Goal: Check status: Check status

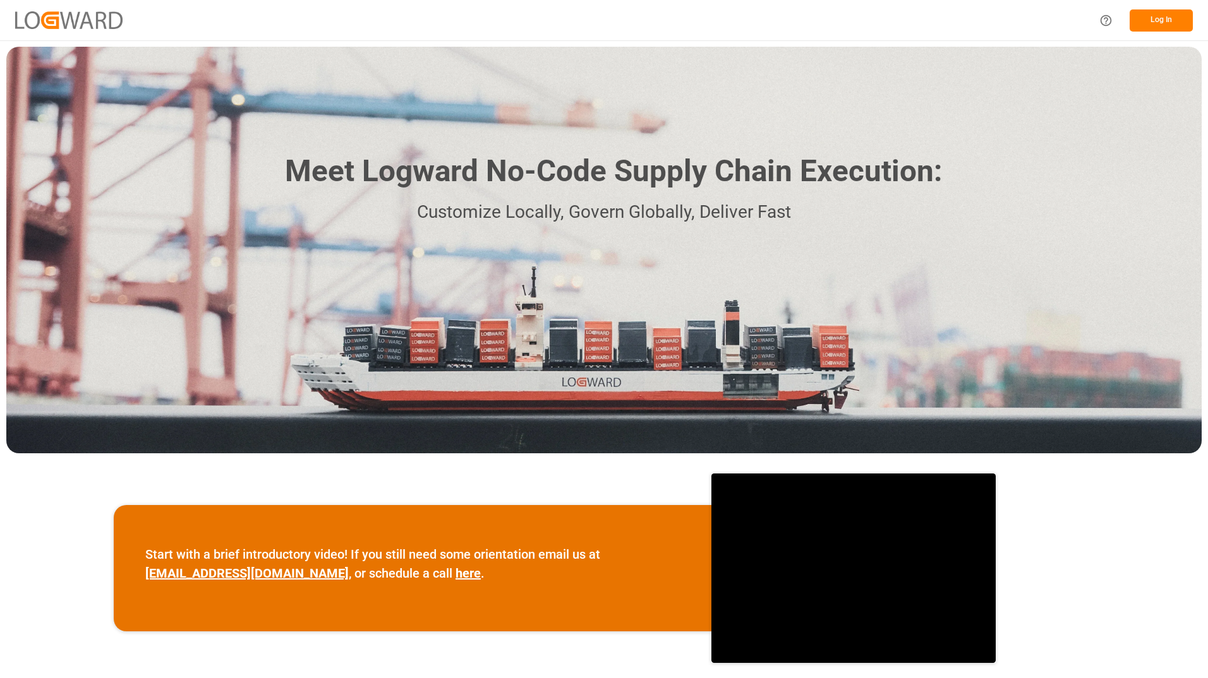
click at [1150, 20] on button "Log In" at bounding box center [1160, 20] width 63 height 22
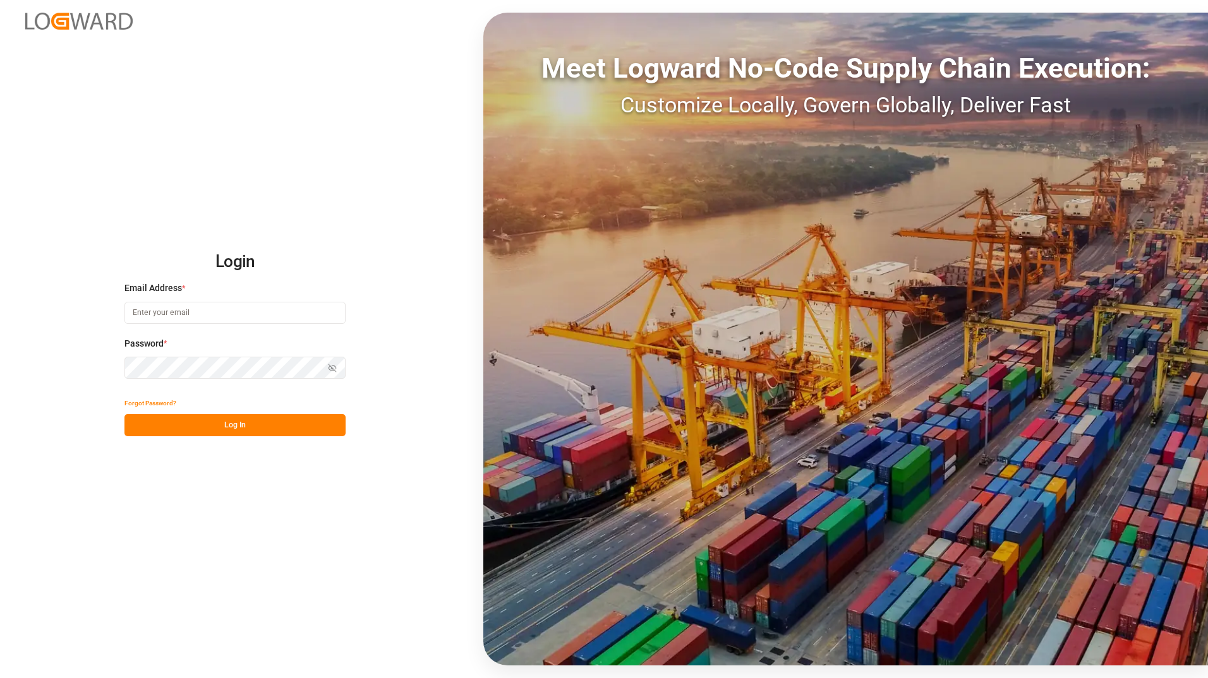
click at [197, 316] on input at bounding box center [234, 313] width 221 height 22
type input "[EMAIL_ADDRESS][PERSON_NAME][DOMAIN_NAME]"
click at [142, 420] on button "Log In" at bounding box center [234, 425] width 221 height 22
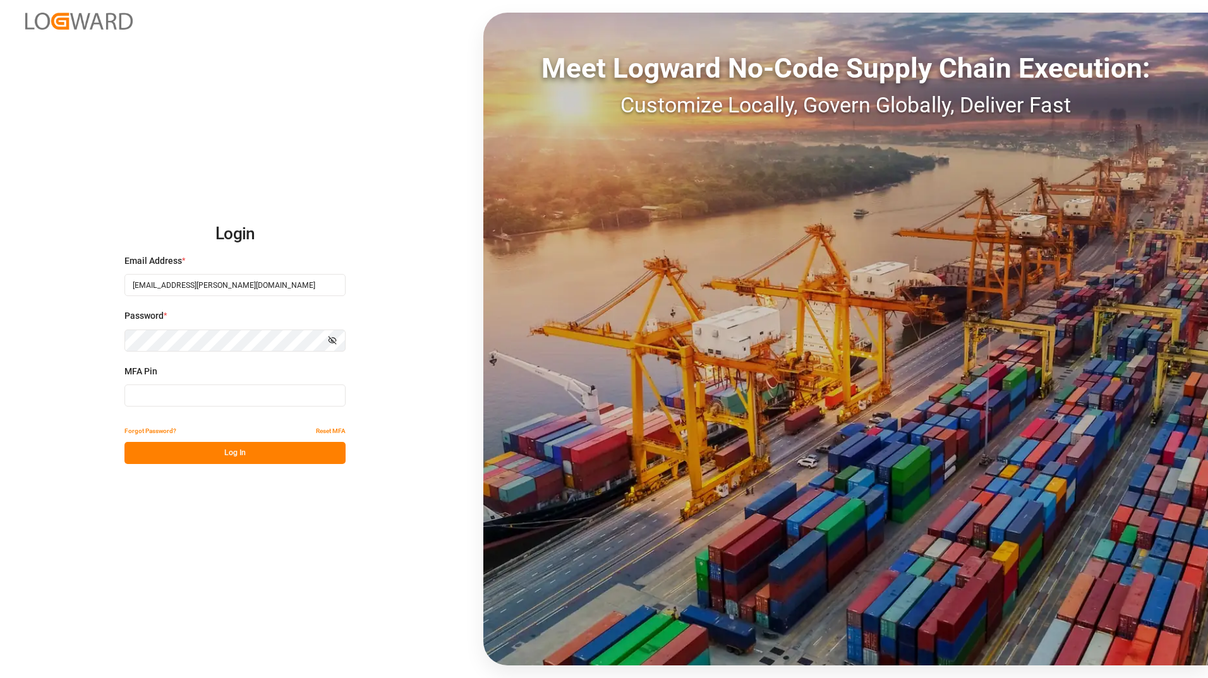
click at [150, 399] on input at bounding box center [234, 396] width 221 height 22
type input "777828"
click at [311, 462] on button "Log In" at bounding box center [234, 453] width 221 height 22
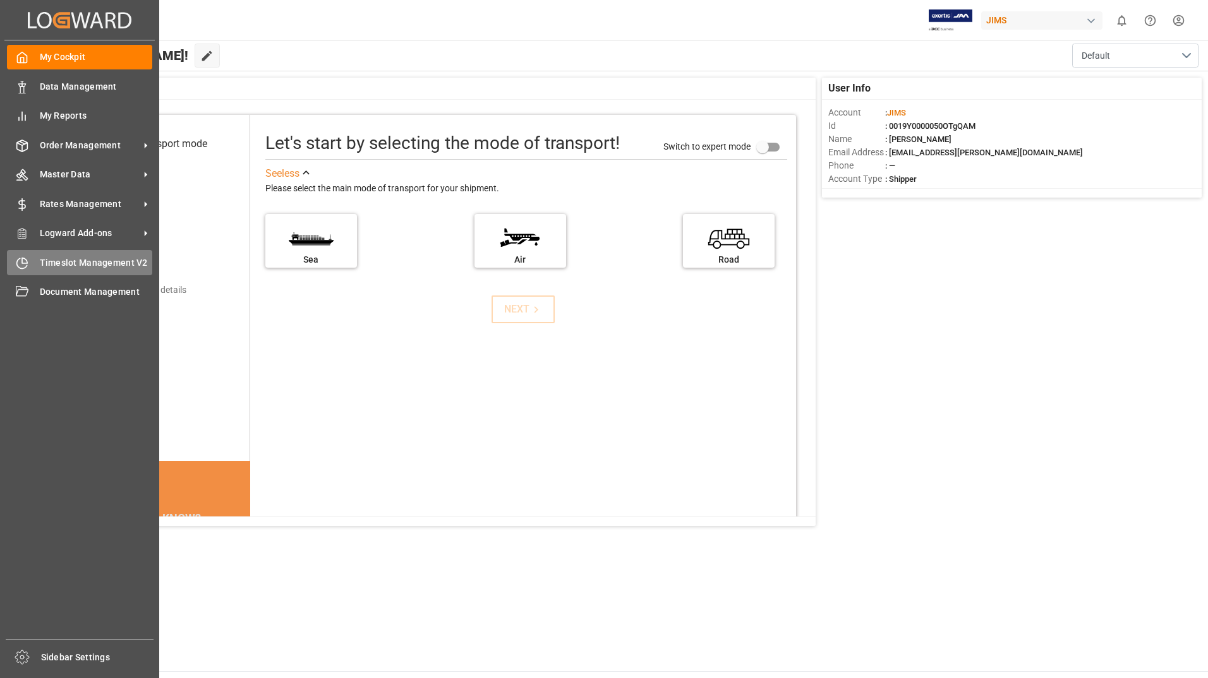
click at [83, 262] on span "Timeslot Management V2" at bounding box center [96, 262] width 113 height 13
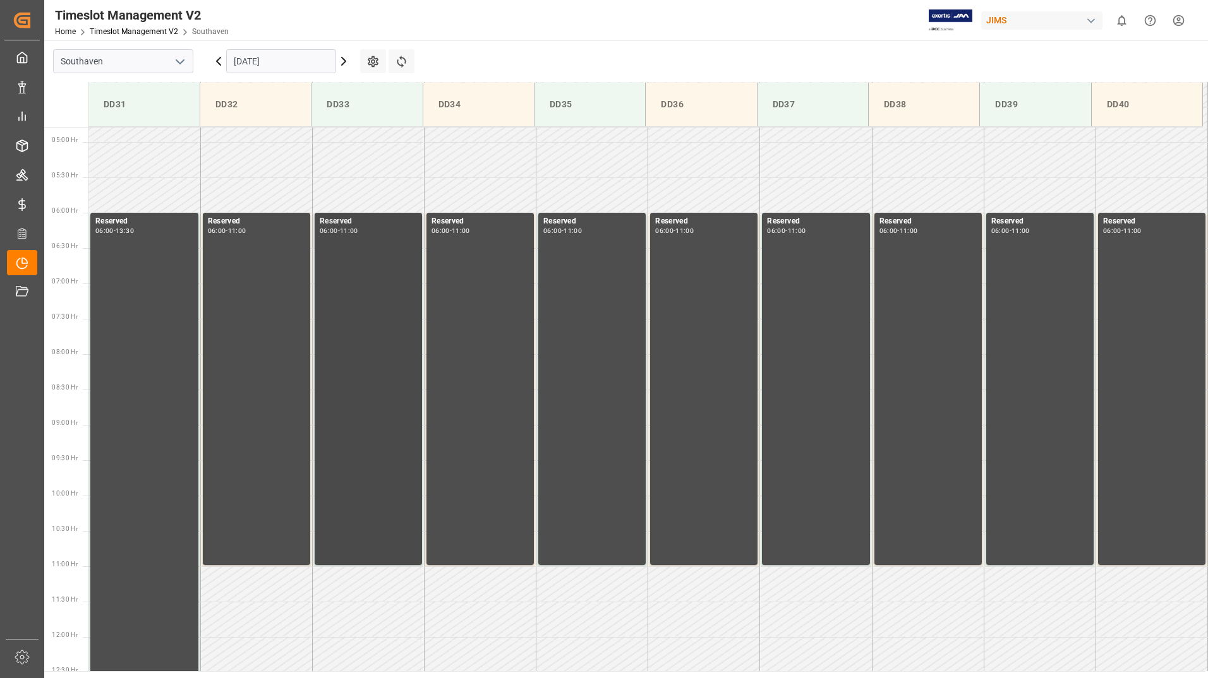
scroll to position [346, 0]
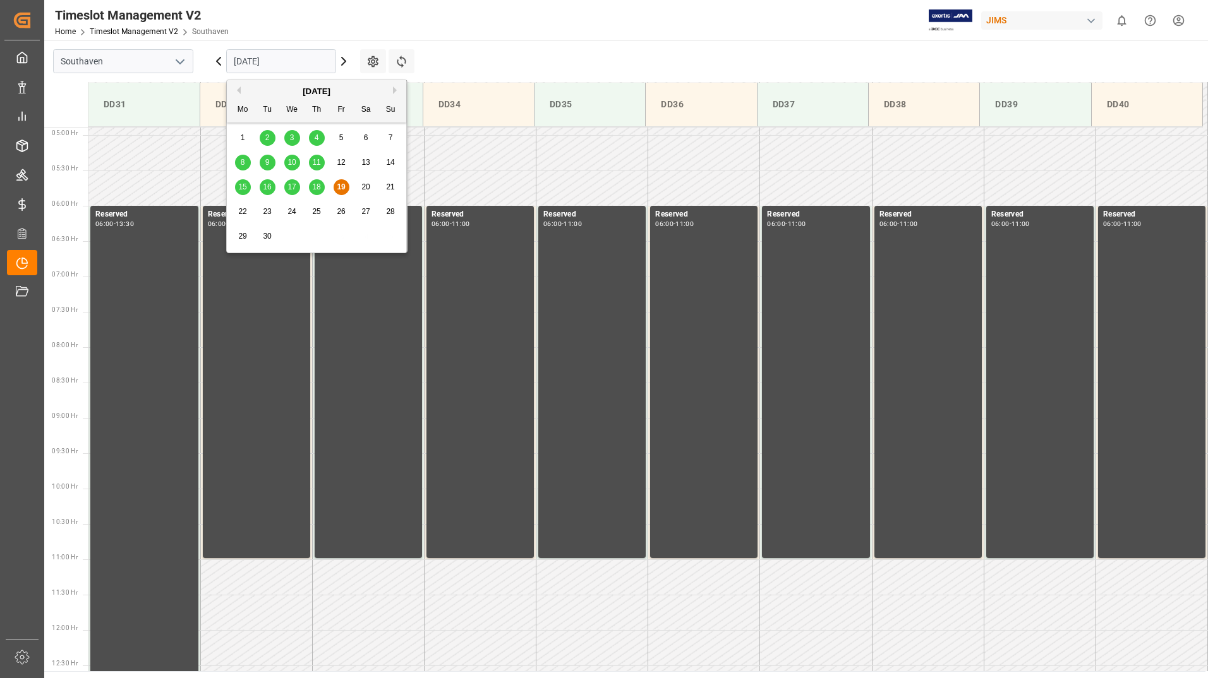
click at [318, 64] on input "[DATE]" at bounding box center [281, 61] width 110 height 24
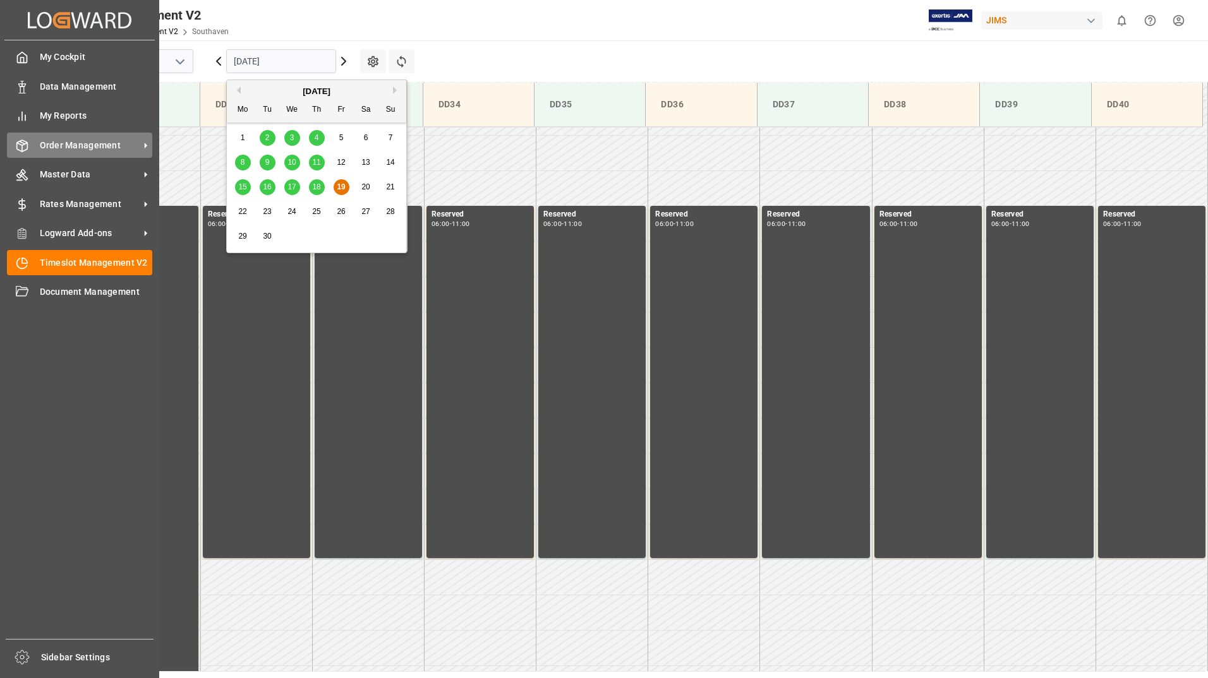
click at [68, 141] on span "Order Management" at bounding box center [90, 145] width 100 height 13
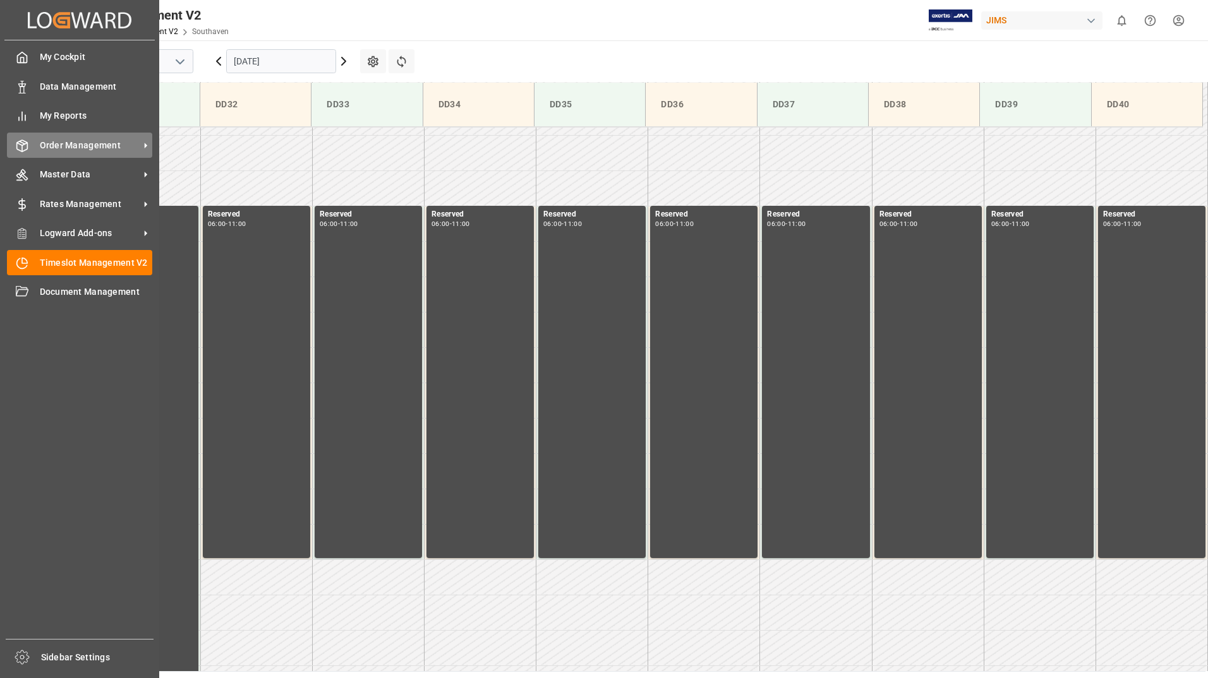
click at [61, 141] on span "Order Management" at bounding box center [90, 145] width 100 height 13
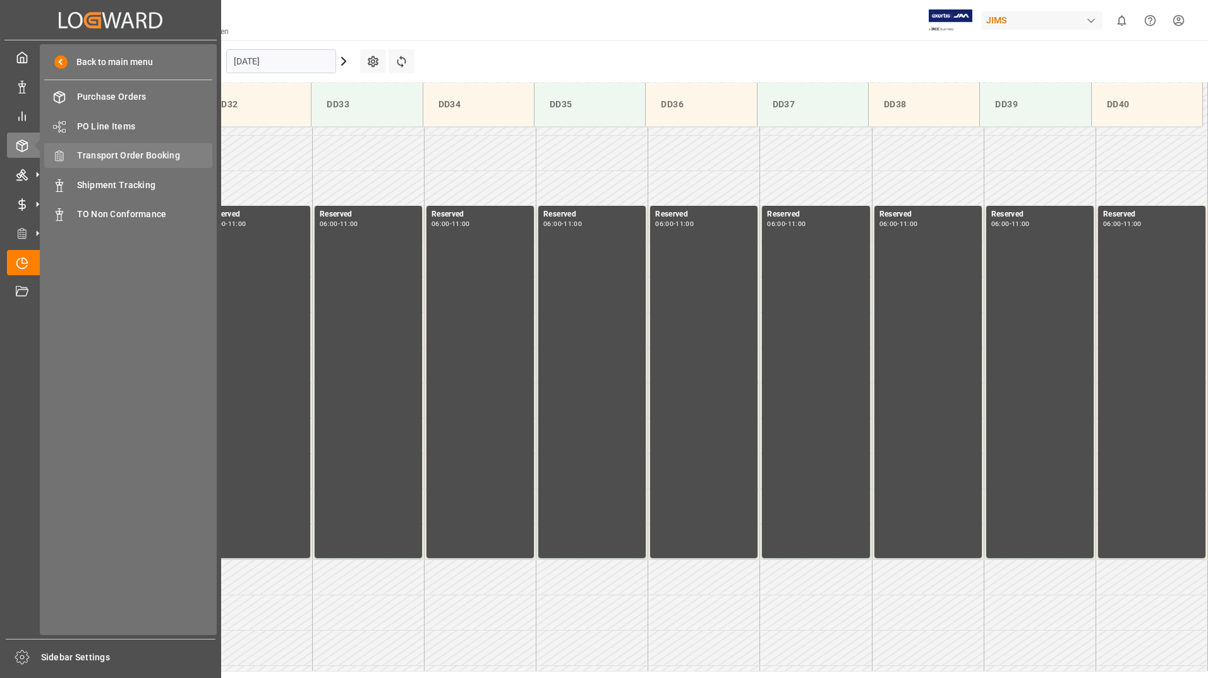
click at [155, 161] on span "Transport Order Booking" at bounding box center [145, 155] width 136 height 13
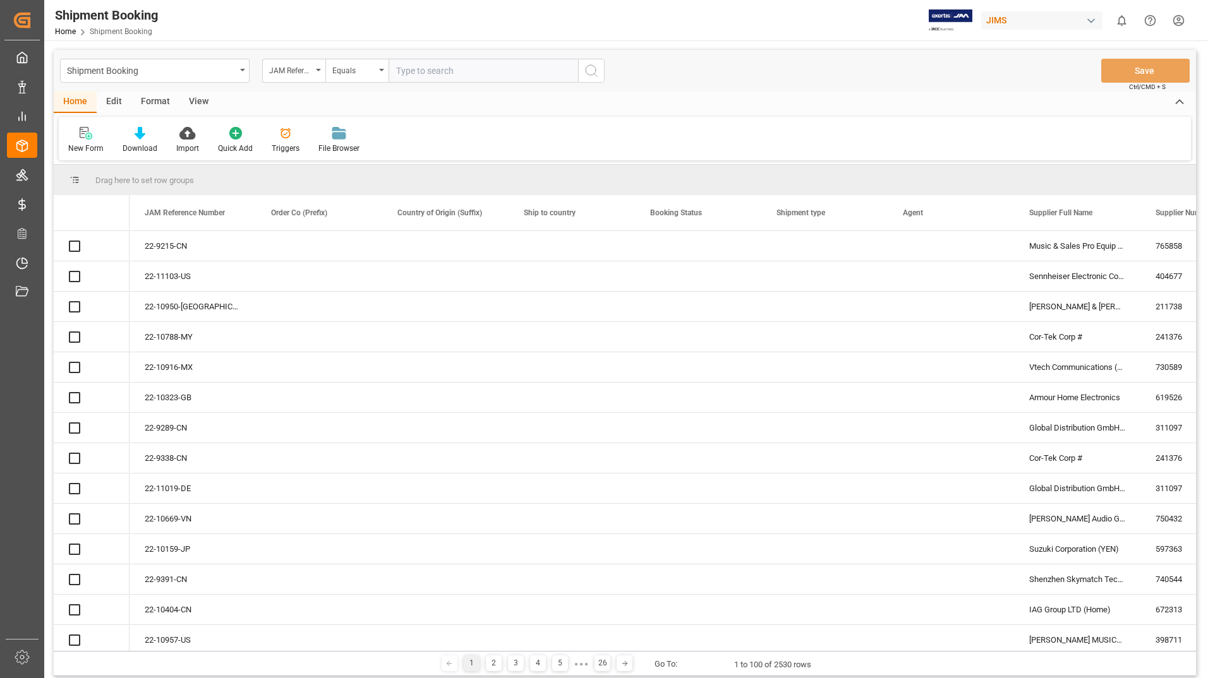
click at [418, 73] on input "text" at bounding box center [483, 71] width 190 height 24
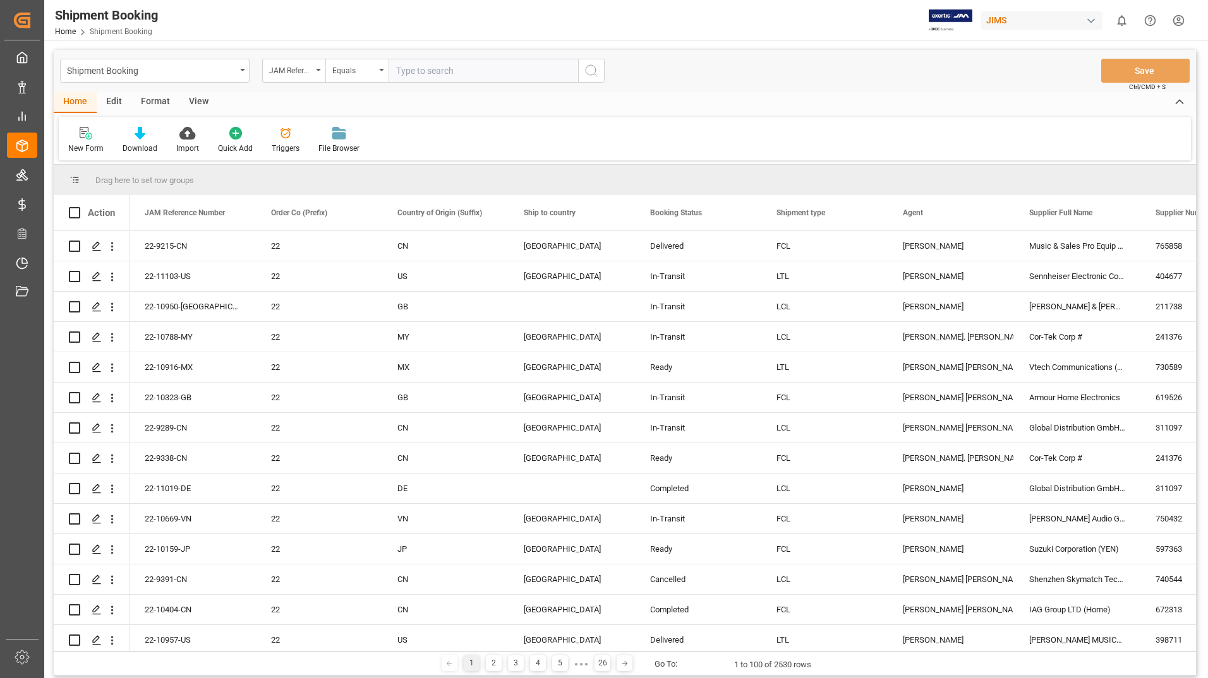
click at [436, 67] on input "text" at bounding box center [483, 71] width 190 height 24
type input "22-7948-CN"
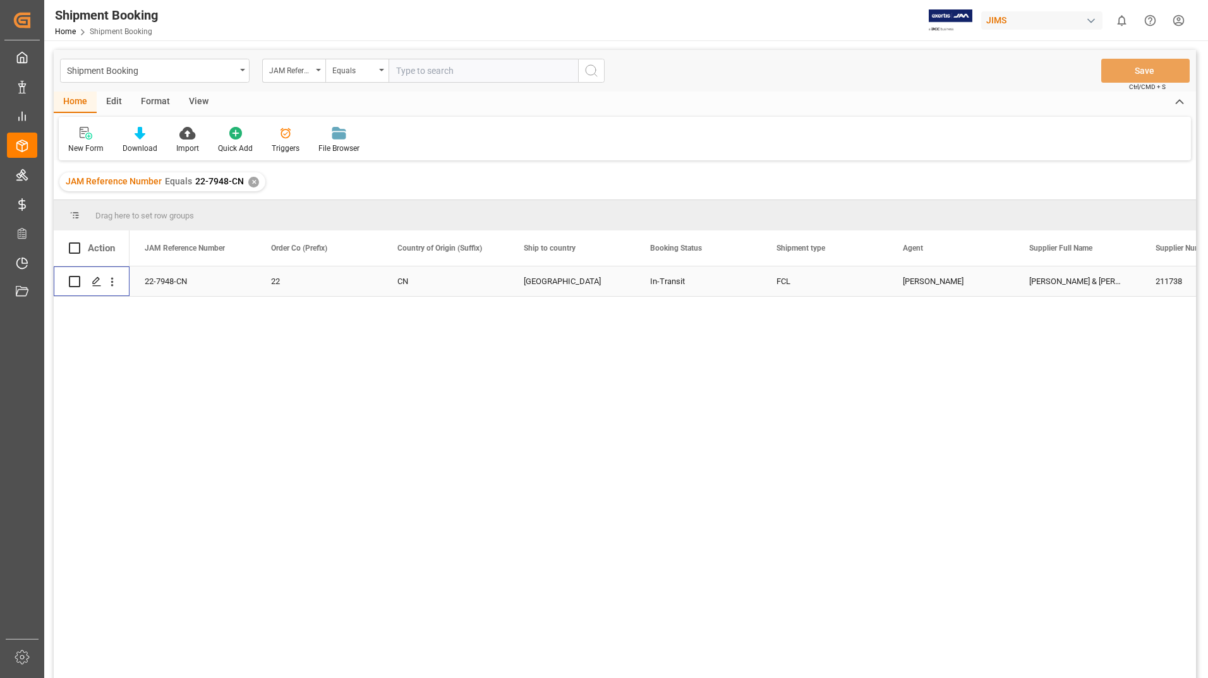
drag, startPoint x: 75, startPoint y: 281, endPoint x: 85, endPoint y: 280, distance: 10.2
click at [73, 281] on input "Press Space to toggle row selection (unchecked)" at bounding box center [74, 281] width 11 height 11
checkbox input "true"
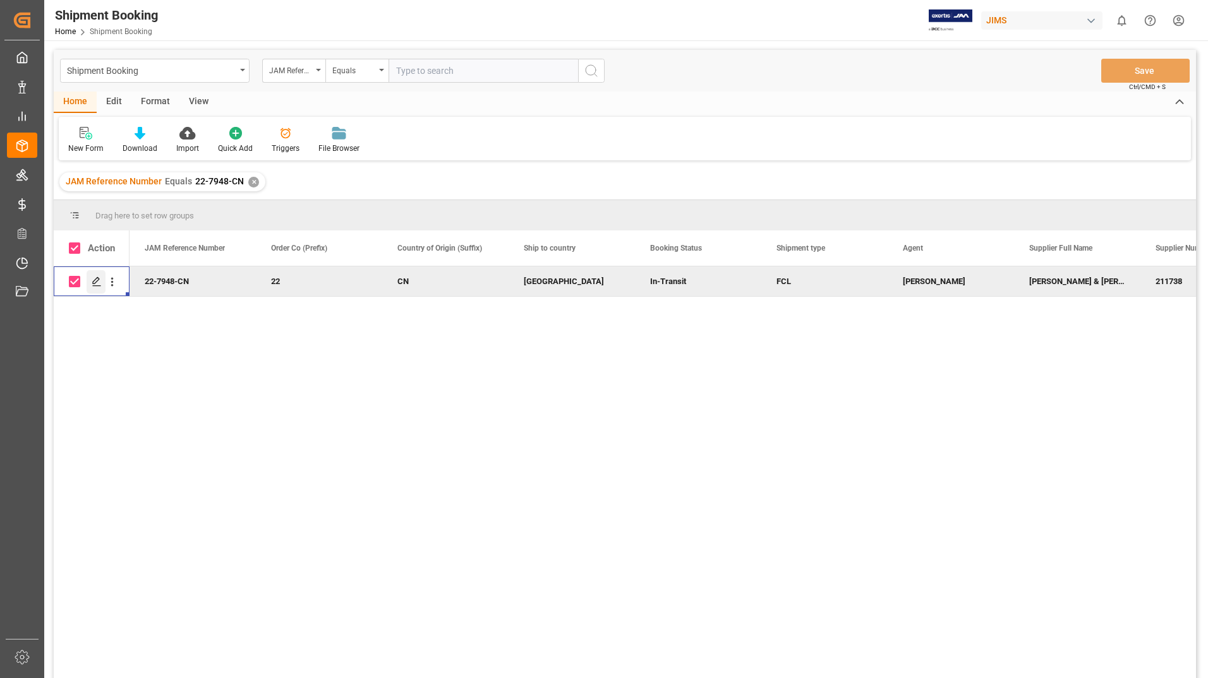
click at [92, 279] on icon "Press SPACE to deselect this row." at bounding box center [97, 282] width 10 height 10
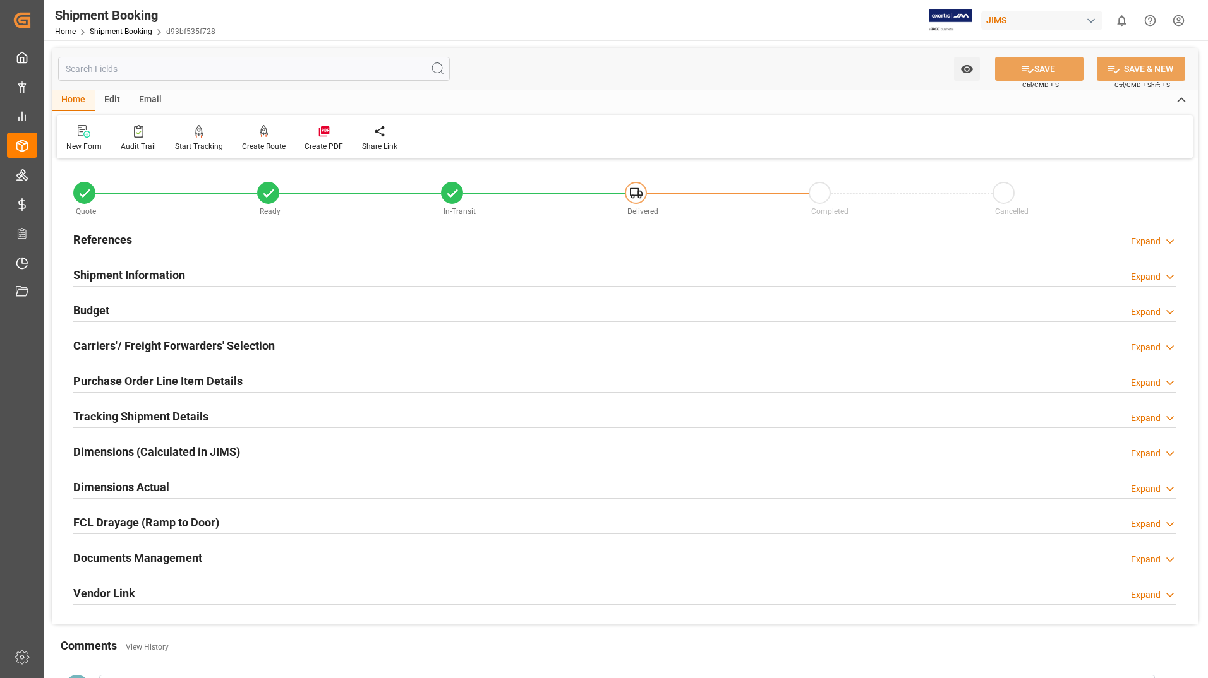
click at [171, 553] on h2 "Documents Management" at bounding box center [137, 558] width 129 height 17
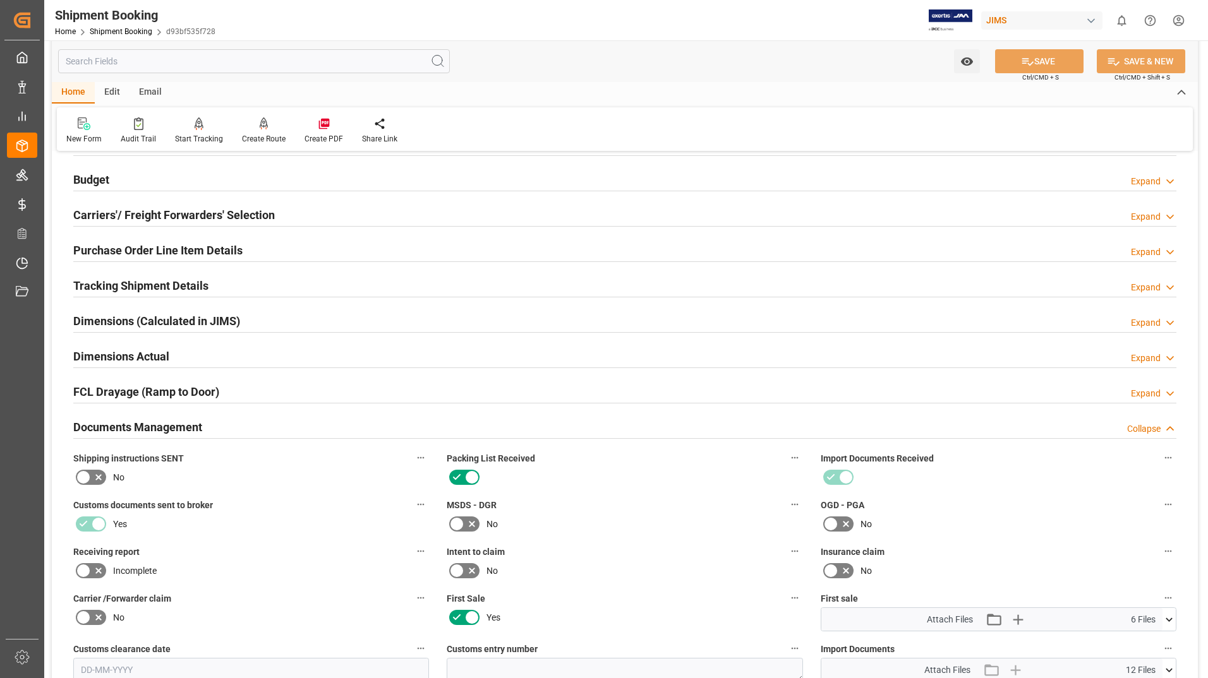
scroll to position [316, 0]
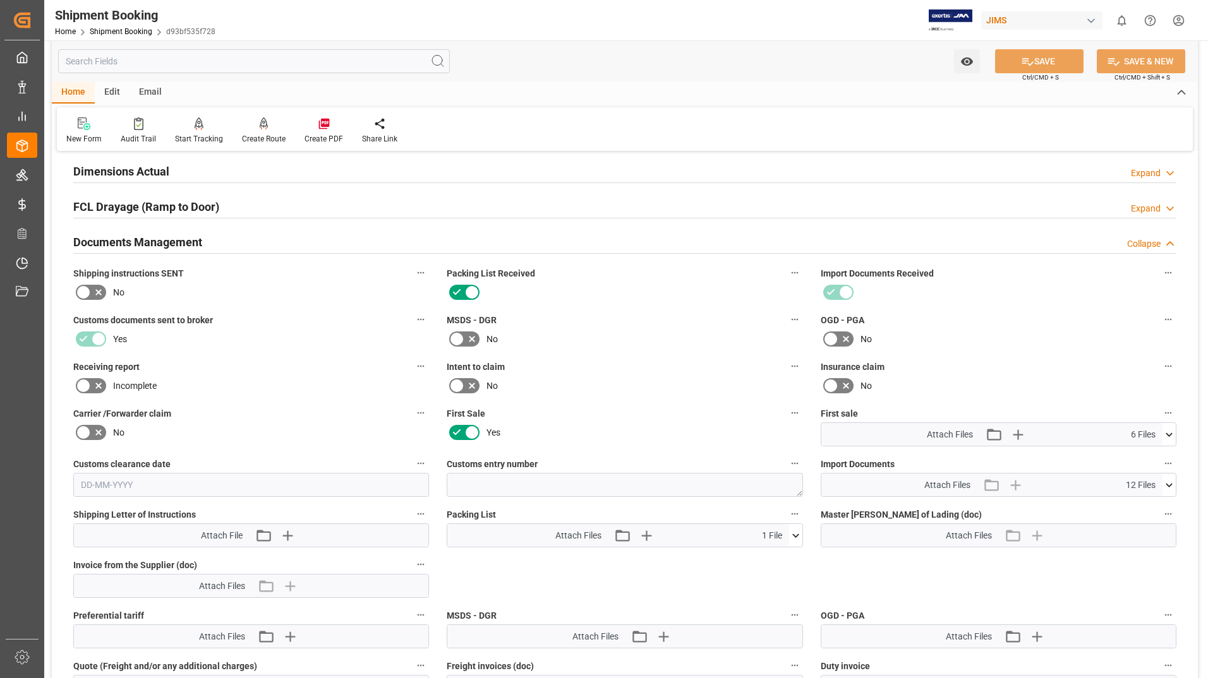
click at [799, 530] on icon at bounding box center [795, 535] width 13 height 13
click at [795, 556] on icon at bounding box center [788, 559] width 13 height 13
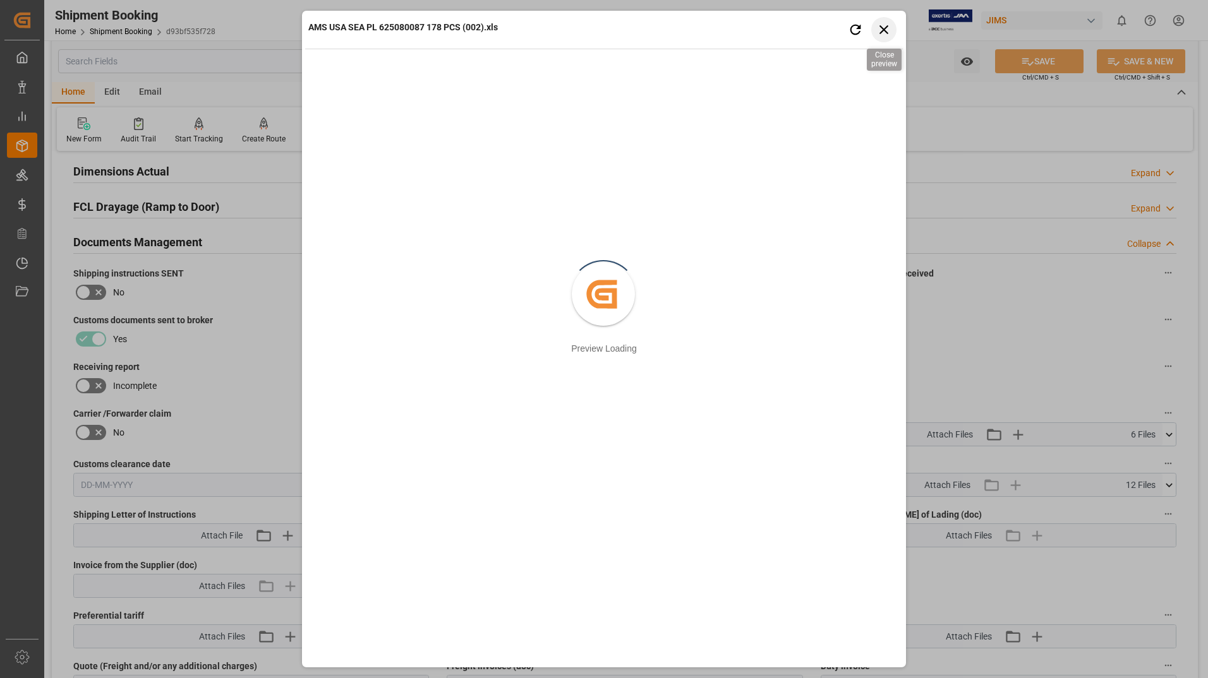
click at [889, 28] on icon "button" at bounding box center [884, 29] width 16 height 16
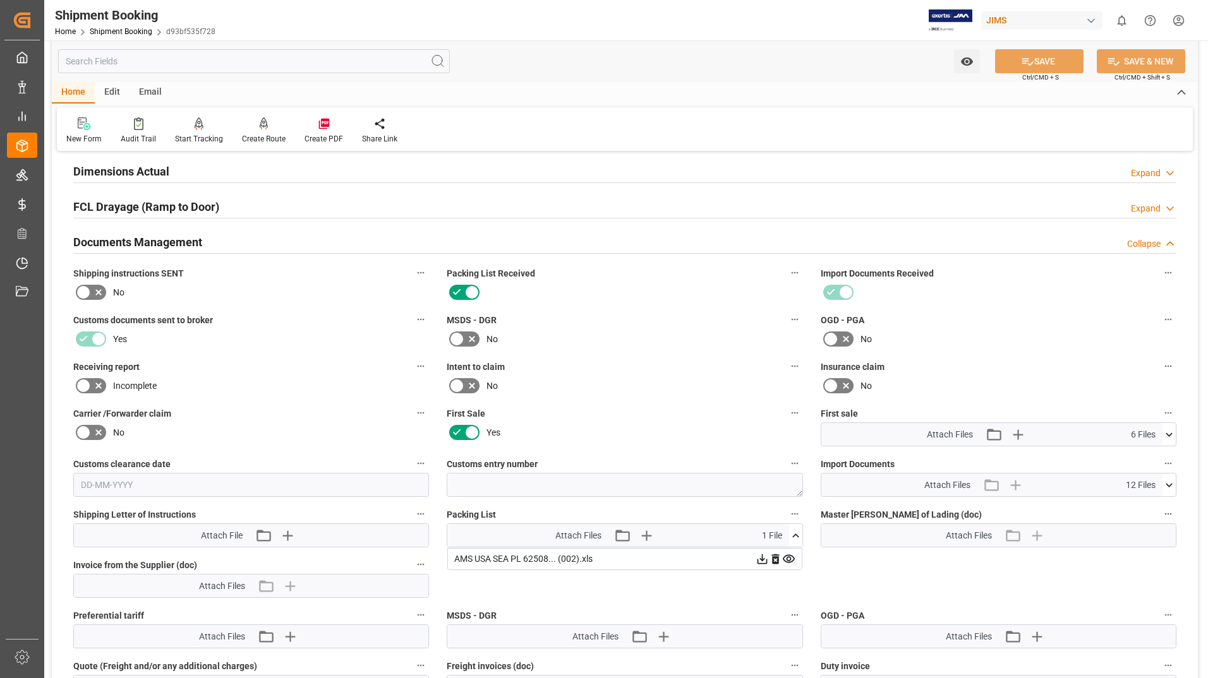
click at [762, 561] on icon at bounding box center [762, 559] width 13 height 13
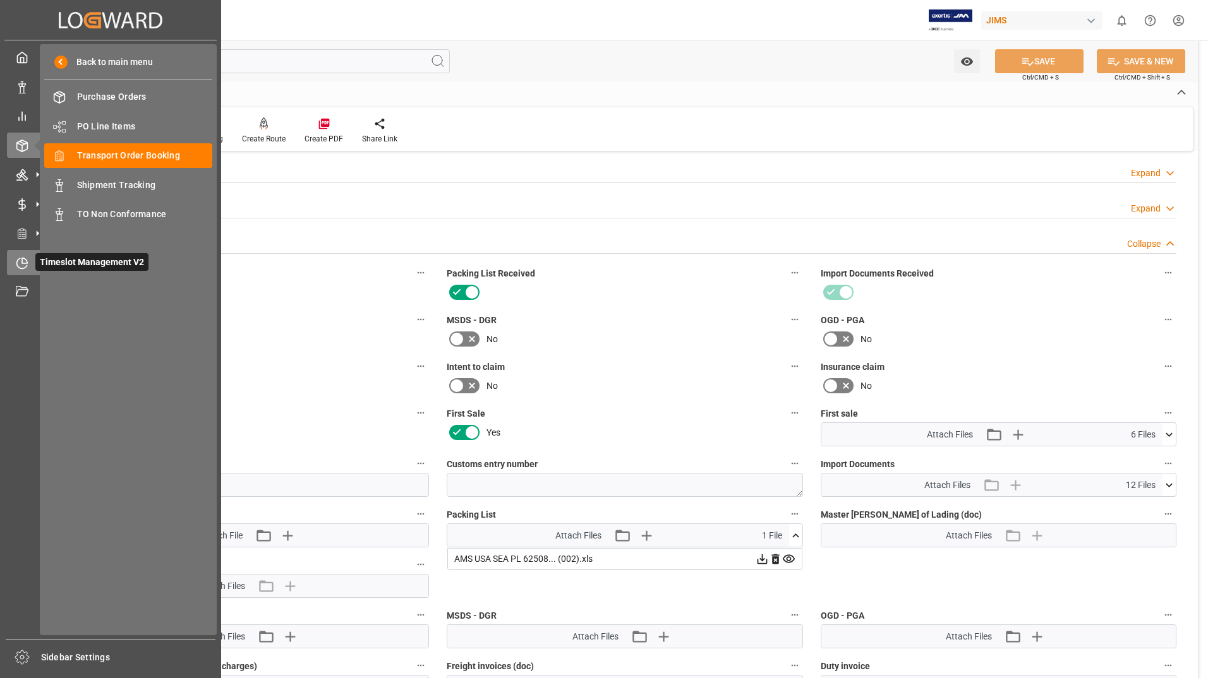
click at [71, 265] on span "Timeslot Management V2" at bounding box center [91, 262] width 113 height 18
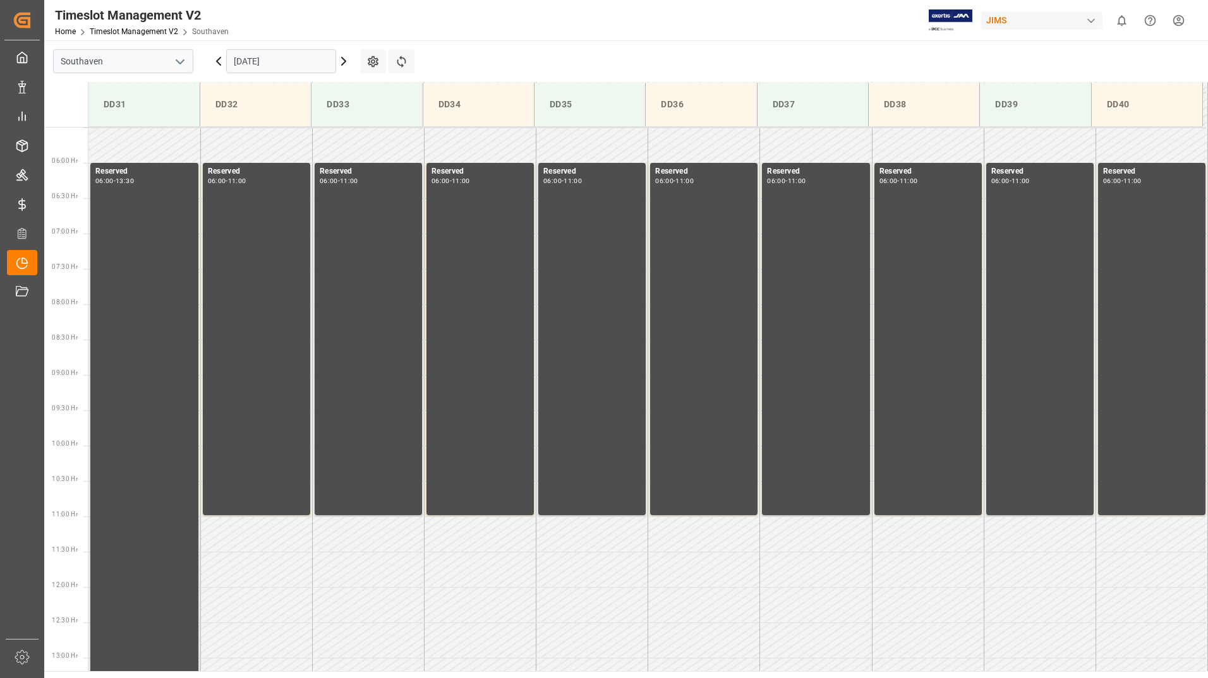
scroll to position [416, 0]
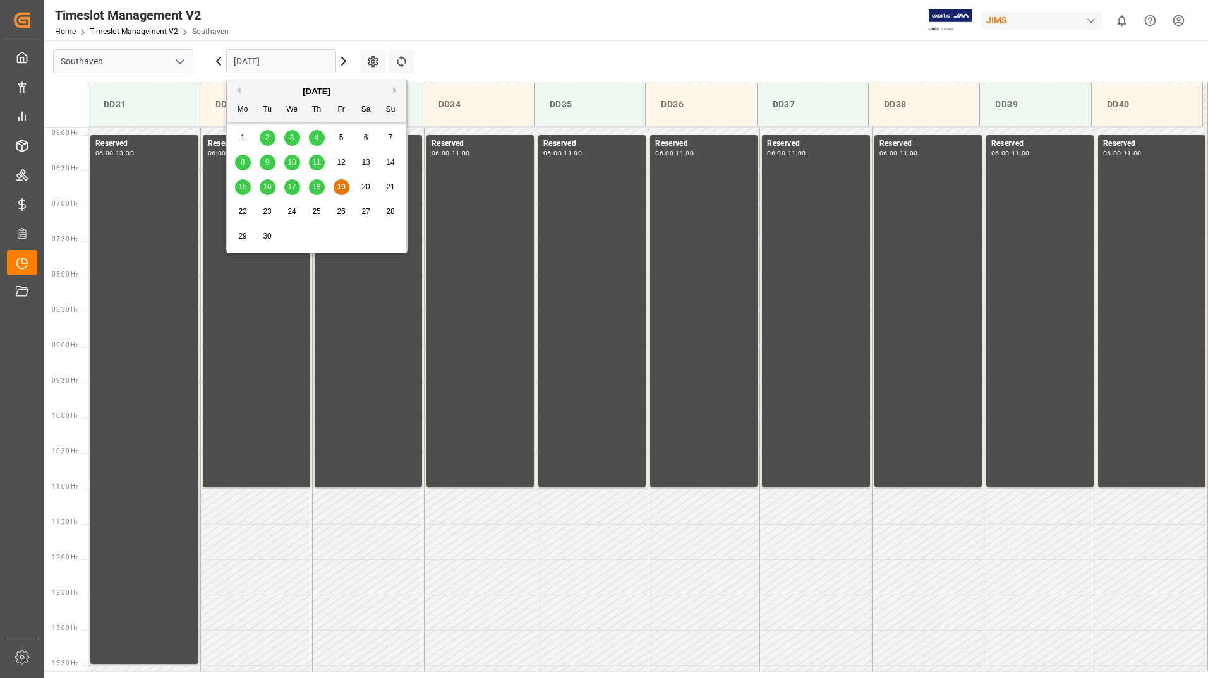
click at [251, 56] on input "[DATE]" at bounding box center [281, 61] width 110 height 24
click at [242, 189] on span "15" at bounding box center [242, 187] width 8 height 9
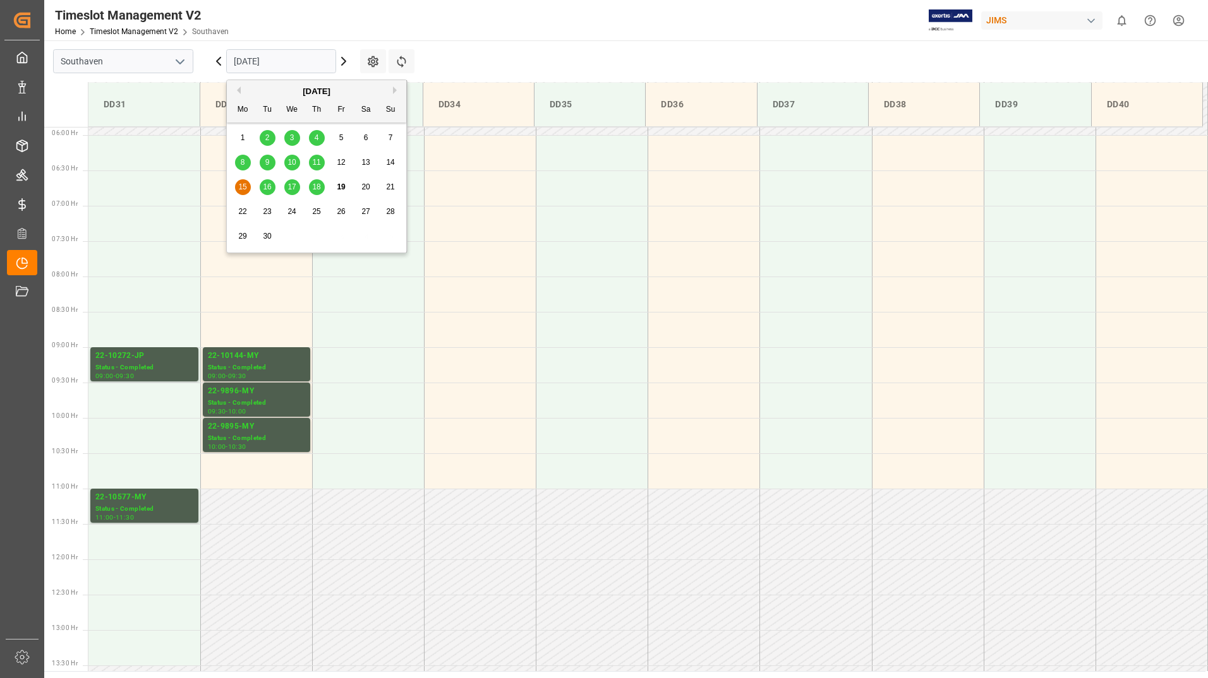
click at [286, 63] on input "[DATE]" at bounding box center [281, 61] width 110 height 24
click at [270, 186] on span "16" at bounding box center [267, 187] width 8 height 9
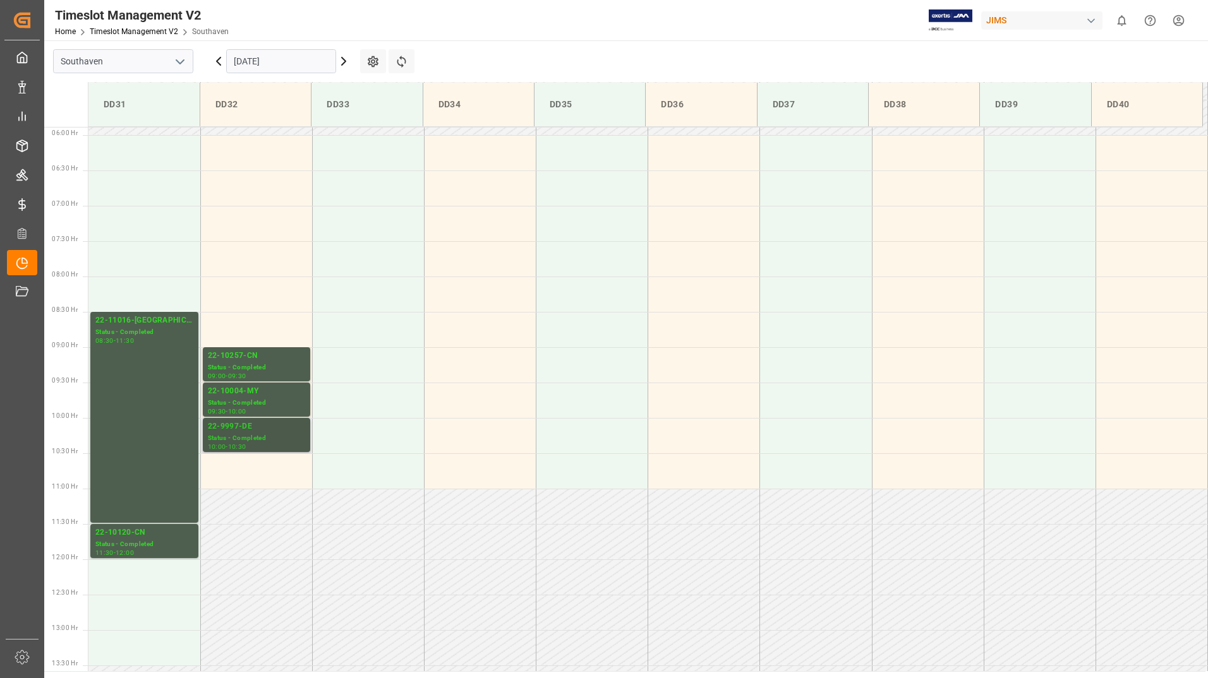
click at [231, 438] on div "Status - Completed" at bounding box center [256, 438] width 97 height 11
click at [172, 360] on div "22-11016-US Status - Completed 08:30 - 11:30" at bounding box center [144, 418] width 98 height 206
click at [161, 546] on div "Status - Completed" at bounding box center [144, 544] width 98 height 11
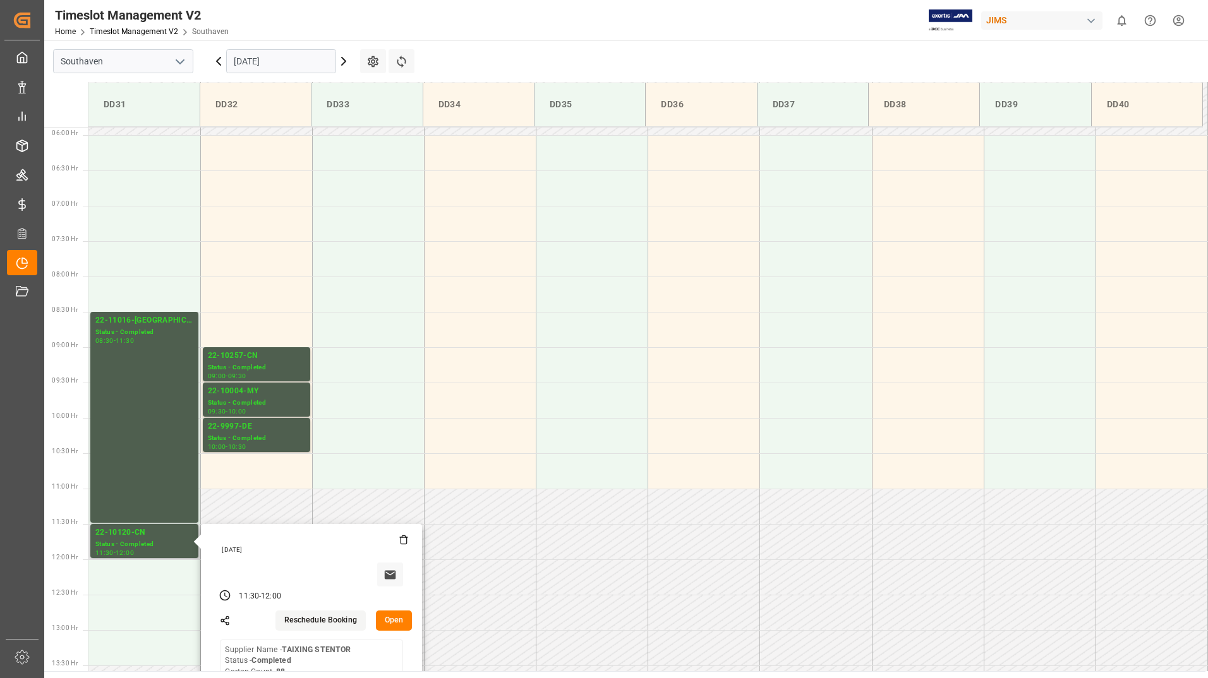
click at [394, 623] on button "Open" at bounding box center [394, 621] width 37 height 20
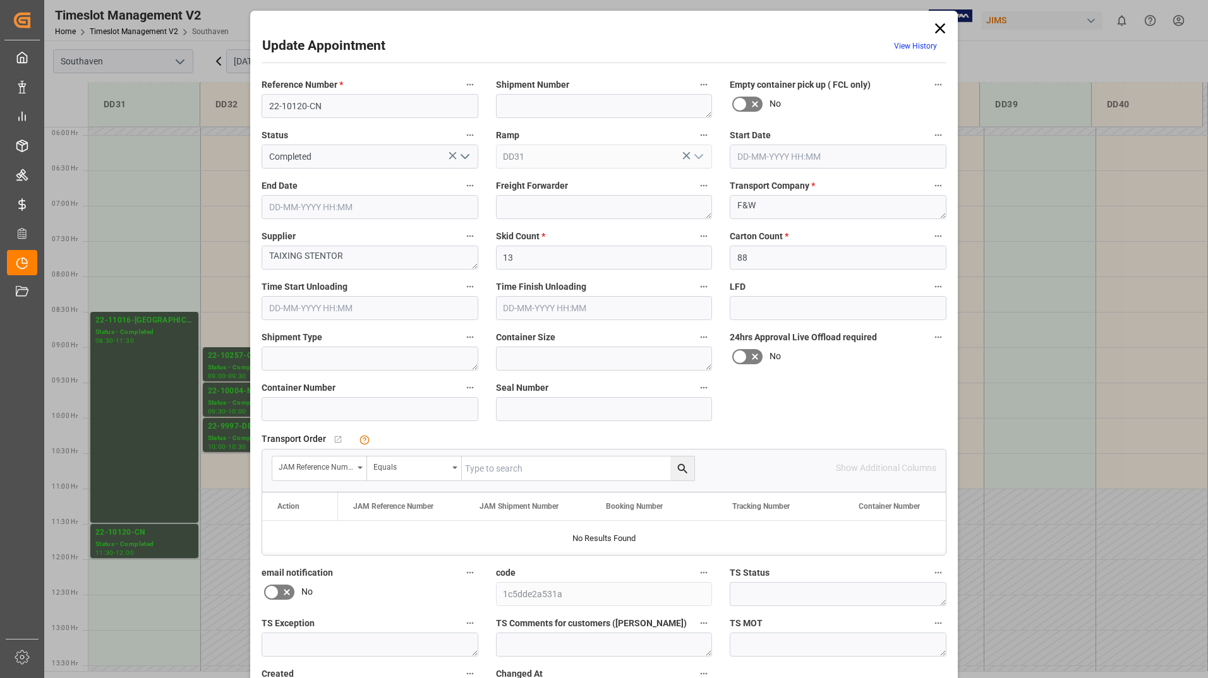
type input "[DATE] 11:30"
type input "[DATE] 12:00"
type input "[DATE] 19:05"
click at [937, 33] on icon at bounding box center [940, 29] width 18 height 18
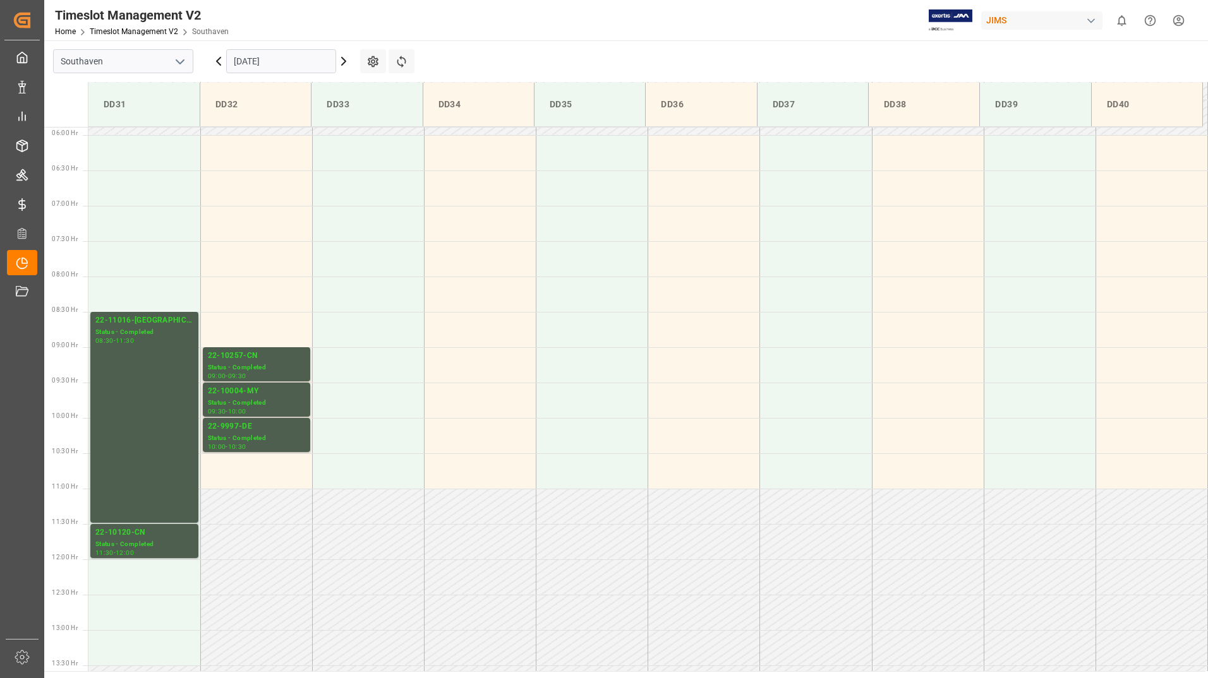
click at [306, 64] on input "[DATE]" at bounding box center [281, 61] width 110 height 24
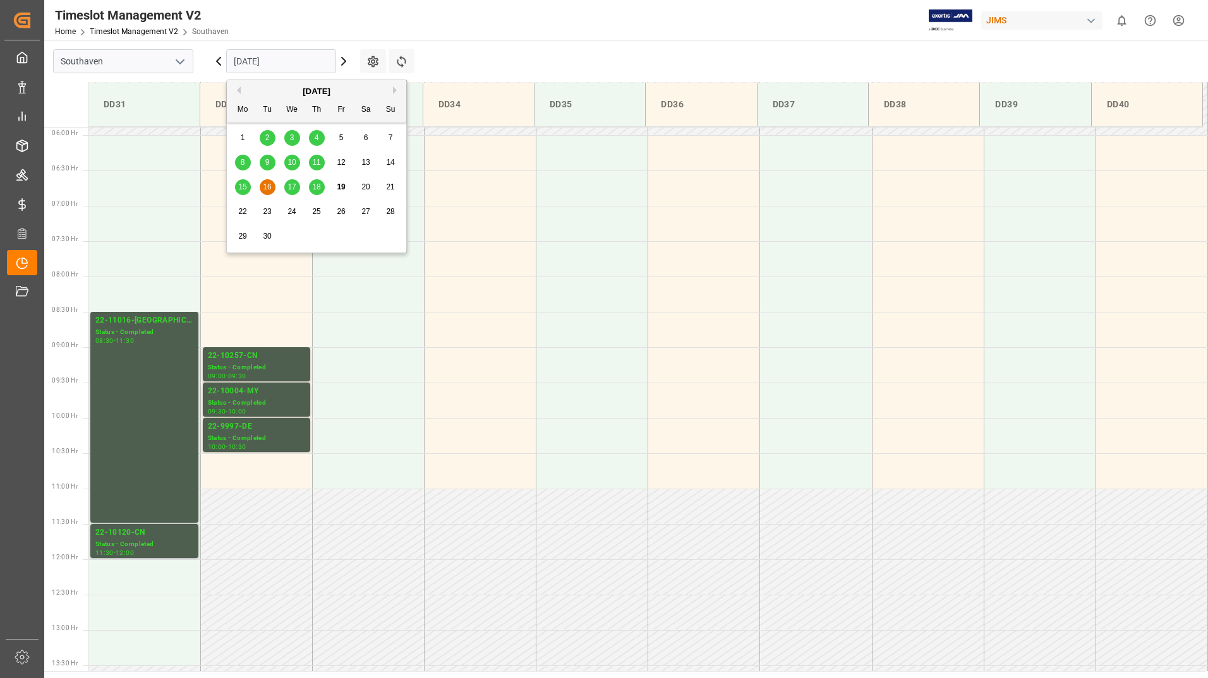
click at [289, 186] on span "17" at bounding box center [291, 187] width 8 height 9
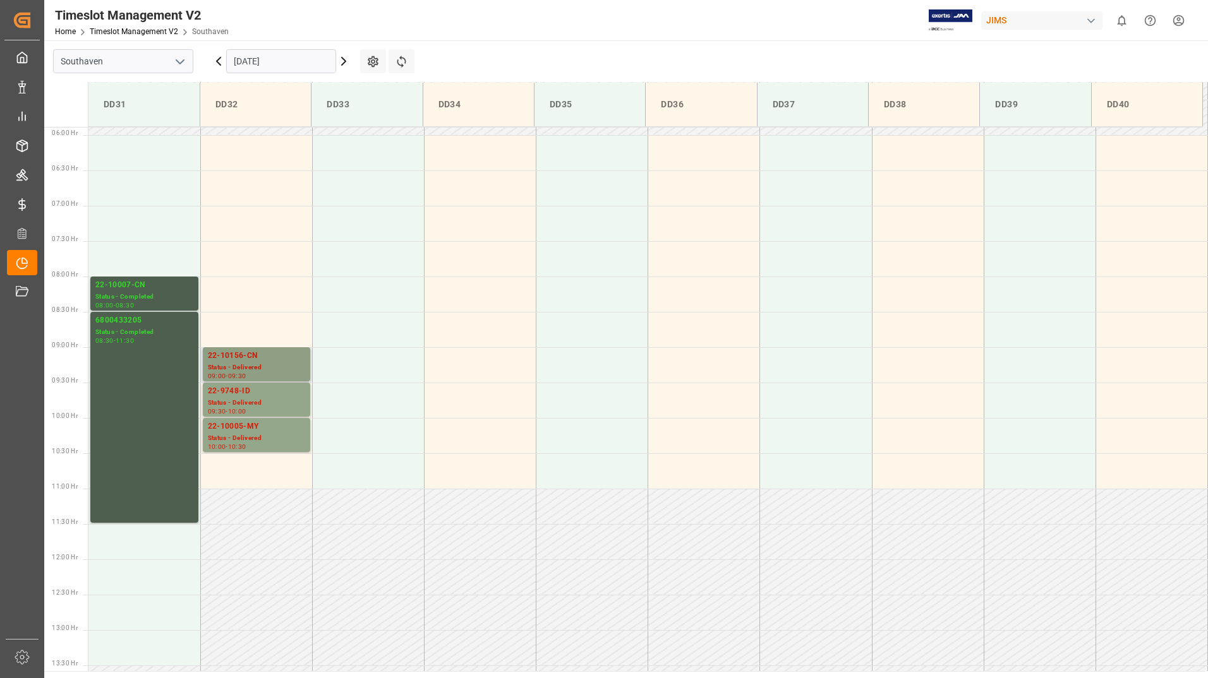
click at [272, 366] on div "Status - Delivered" at bounding box center [256, 368] width 97 height 11
click at [274, 390] on div "22-9748-ID" at bounding box center [256, 391] width 97 height 13
click at [280, 361] on div "22-10156-CN" at bounding box center [256, 356] width 97 height 13
click at [294, 447] on div "10:00 - 10:30" at bounding box center [256, 447] width 97 height 7
click at [169, 298] on div "Status - Completed" at bounding box center [144, 297] width 98 height 11
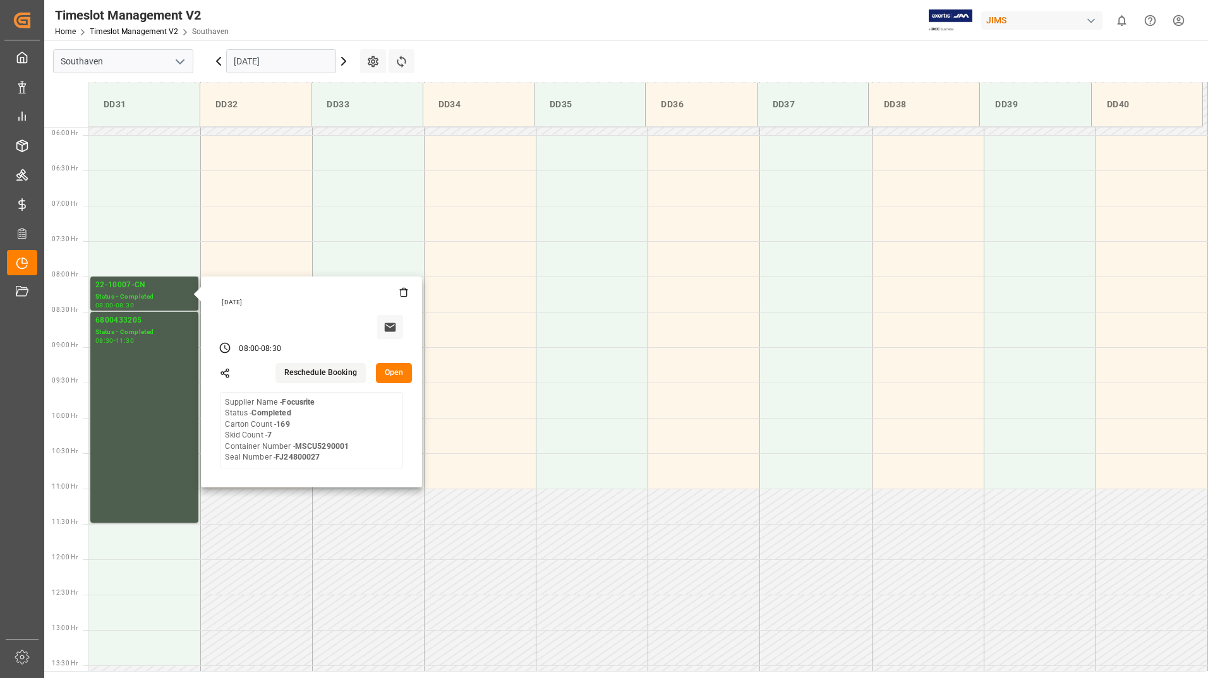
click at [318, 61] on input "[DATE]" at bounding box center [281, 61] width 110 height 24
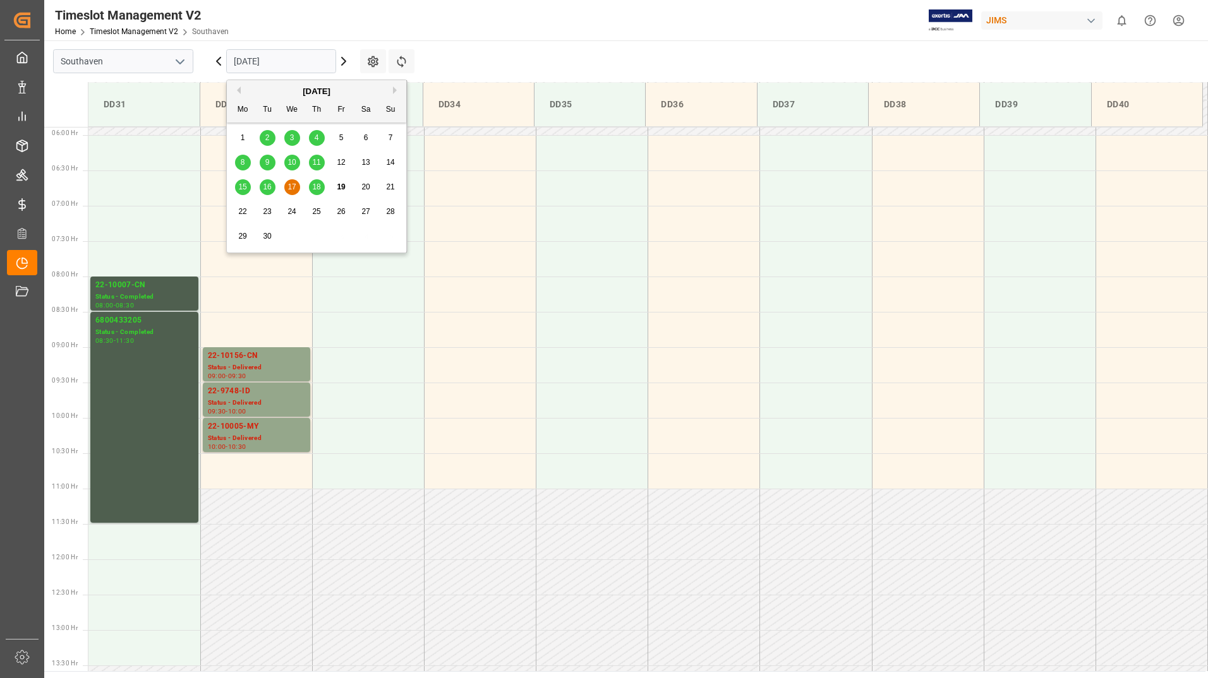
click at [316, 184] on span "18" at bounding box center [316, 187] width 8 height 9
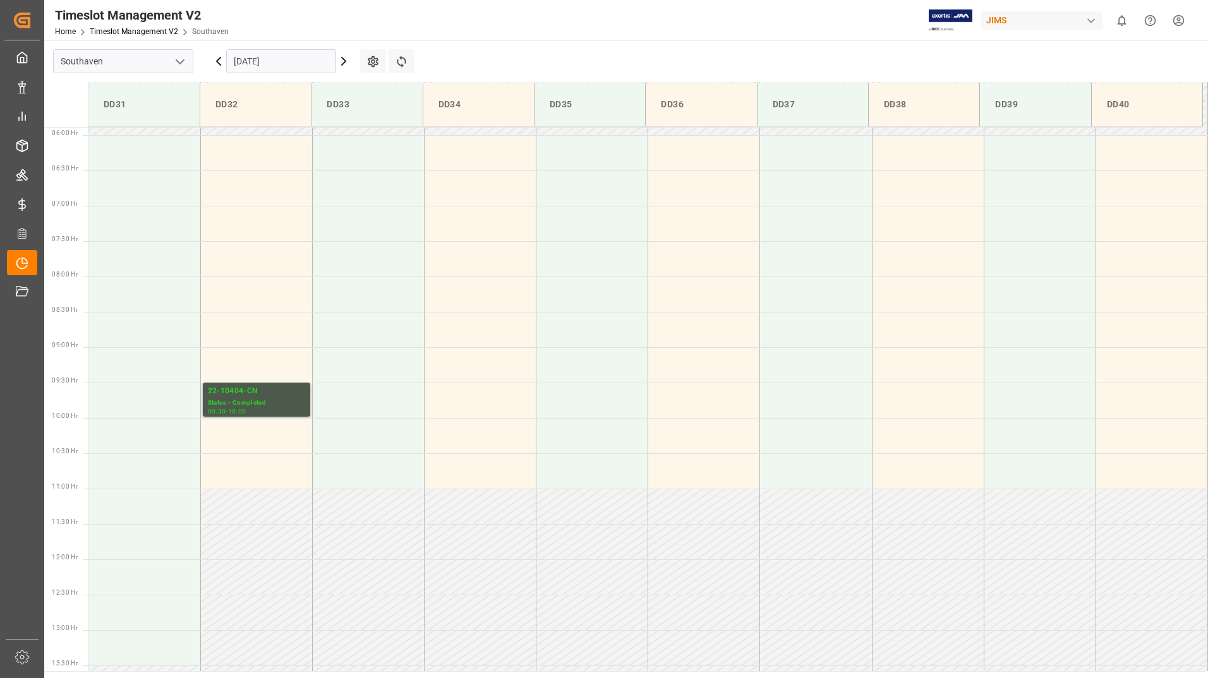
click at [256, 394] on div "22-10404-CN" at bounding box center [256, 391] width 97 height 13
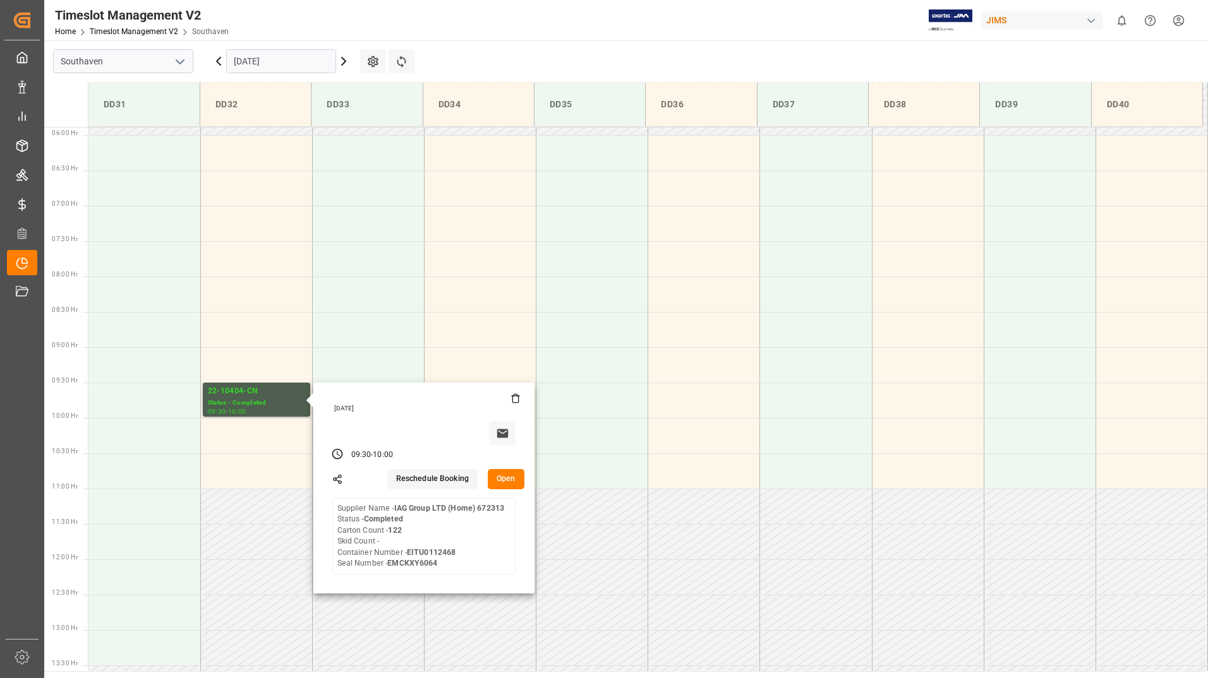
click at [285, 64] on input "[DATE]" at bounding box center [281, 61] width 110 height 24
